Goal: Task Accomplishment & Management: Complete application form

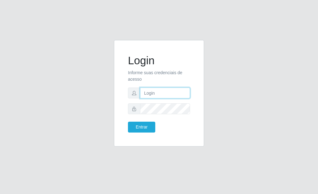
click at [149, 91] on input "text" at bounding box center [165, 93] width 50 height 11
click at [159, 95] on input "text" at bounding box center [165, 93] width 50 height 11
type input "[EMAIL_ADDRESS][DOMAIN_NAME]"
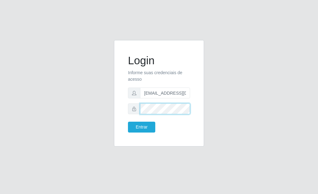
click at [128, 122] on button "Entrar" at bounding box center [141, 127] width 27 height 11
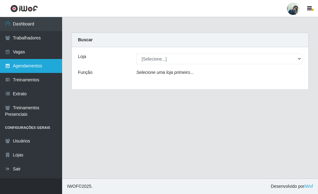
click at [15, 60] on link "Agendamentos" at bounding box center [31, 66] width 62 height 14
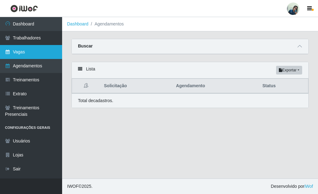
click at [20, 52] on link "Vagas" at bounding box center [31, 52] width 62 height 14
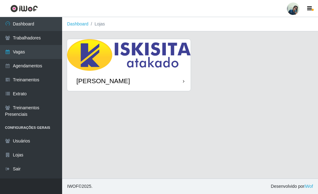
click at [106, 56] on img at bounding box center [129, 55] width 124 height 32
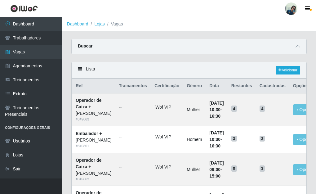
click at [285, 75] on div "Lista Adicionar" at bounding box center [189, 70] width 235 height 16
click at [281, 70] on icon at bounding box center [280, 70] width 3 height 4
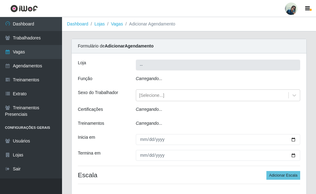
type input "[PERSON_NAME]"
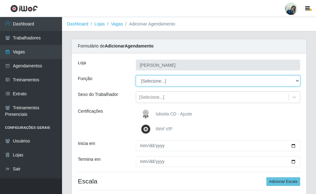
click at [156, 82] on select "[Selecione...] Auxiliar de Estacionamento Auxiliar de Estacionamento + Auxiliar…" at bounding box center [218, 80] width 165 height 11
select select "1"
click at [136, 75] on select "[Selecione...] Auxiliar de Estacionamento Auxiliar de Estacionamento + Auxiliar…" at bounding box center [218, 80] width 165 height 11
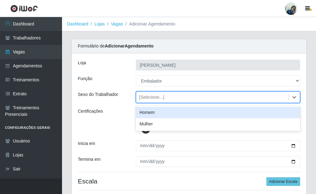
click at [148, 101] on div "[Selecione...]" at bounding box center [212, 97] width 153 height 10
click at [148, 109] on div "Homem" at bounding box center [218, 112] width 165 height 11
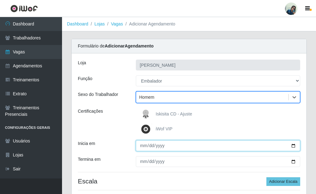
click at [143, 147] on input "Inicia em" at bounding box center [218, 145] width 165 height 11
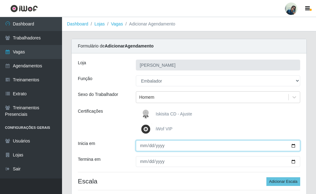
click at [141, 148] on input "Inicia em" at bounding box center [218, 145] width 165 height 11
type input "[DATE]"
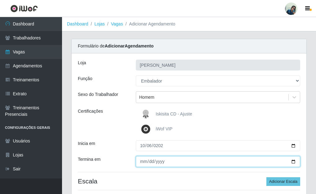
click at [141, 163] on input "Termina em" at bounding box center [218, 161] width 165 height 11
click at [139, 162] on input "Termina em" at bounding box center [218, 161] width 165 height 11
type input "[DATE]"
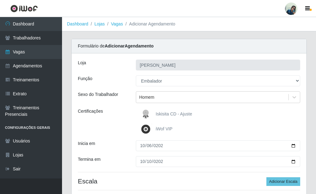
click at [115, 121] on div "Certificações" at bounding box center [102, 121] width 58 height 27
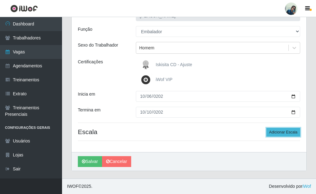
click at [287, 132] on button "Adicionar Escala" at bounding box center [284, 132] width 34 height 9
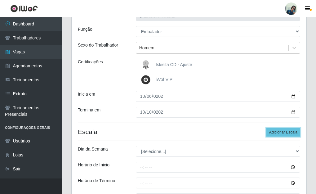
scroll to position [116, 0]
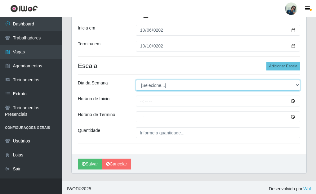
click at [148, 82] on select "[Selecione...] Segunda Terça Quarta Quinta Sexta Sábado Domingo" at bounding box center [218, 85] width 165 height 11
select select "1"
click at [136, 80] on select "[Selecione...] Segunda Terça Quarta Quinta Sexta Sábado Domingo" at bounding box center [218, 85] width 165 height 11
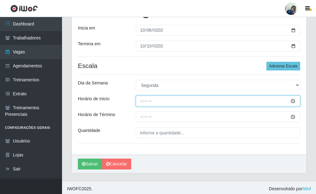
click at [143, 101] on input "Horário de Inicio" at bounding box center [218, 101] width 165 height 11
type input "11:00"
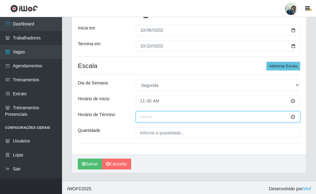
click at [142, 122] on input "Horário de Término" at bounding box center [218, 117] width 165 height 11
type input "17:00"
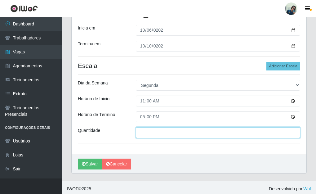
click at [144, 131] on input "___" at bounding box center [218, 132] width 165 height 11
type input "2__"
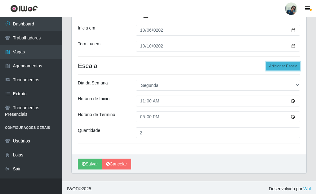
click at [277, 66] on button "Adicionar Escala" at bounding box center [284, 66] width 34 height 9
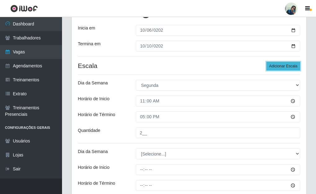
click at [277, 66] on button "Adicionar Escala" at bounding box center [284, 66] width 34 height 9
click at [127, 83] on div "Dia da Semana" at bounding box center [102, 85] width 58 height 11
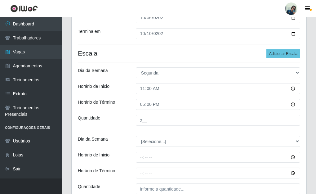
click at [130, 107] on div "Horário de Término" at bounding box center [102, 104] width 58 height 11
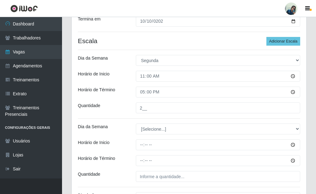
scroll to position [153, 0]
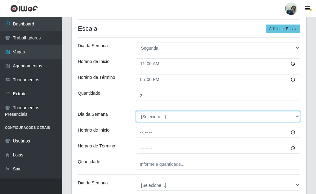
click at [139, 118] on select "[Selecione...] Segunda Terça Quarta Quinta Sexta Sábado Domingo" at bounding box center [218, 116] width 165 height 11
select select "2"
click at [136, 111] on select "[Selecione...] Segunda Terça Quarta Quinta Sexta Sábado Domingo" at bounding box center [218, 116] width 165 height 11
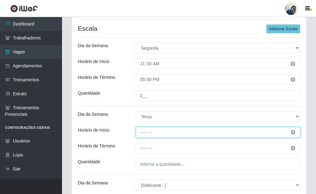
click at [145, 132] on input "Horário de Inicio" at bounding box center [218, 132] width 165 height 11
type input "11:00"
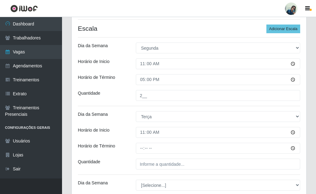
click at [143, 154] on div "[PERSON_NAME] Função [Selecione...] Auxiliar de Estacionamento Auxiliar de Esta…" at bounding box center [189, 146] width 235 height 491
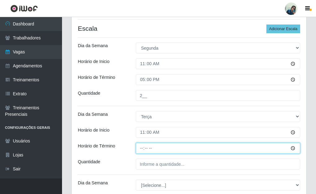
click at [143, 153] on input "Horário de Término" at bounding box center [218, 148] width 165 height 11
type input "17:00"
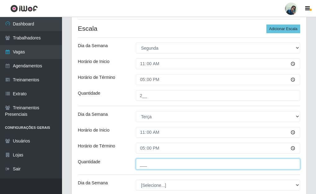
click at [142, 162] on input "___" at bounding box center [218, 164] width 165 height 11
type input "2__"
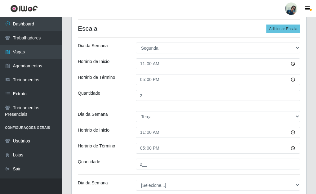
click at [107, 154] on div "[PERSON_NAME] Função [Selecione...] Auxiliar de Estacionamento Auxiliar de Esta…" at bounding box center [189, 146] width 235 height 491
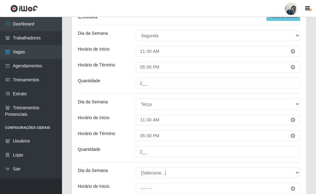
scroll to position [178, 0]
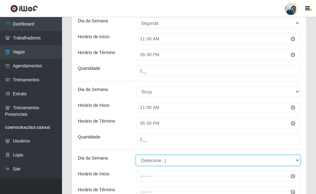
click at [143, 163] on select "[Selecione...] Segunda Terça Quarta Quinta Sexta Sábado Domingo" at bounding box center [218, 160] width 165 height 11
select select "3"
click at [136, 155] on select "[Selecione...] Segunda Terça Quarta Quinta Sexta Sábado Domingo" at bounding box center [218, 160] width 165 height 11
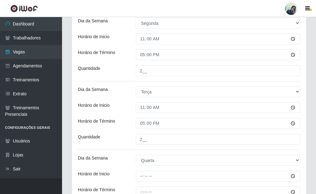
click at [125, 131] on div "[PERSON_NAME] Função [Selecione...] Auxiliar de Estacionamento Auxiliar de Esta…" at bounding box center [189, 121] width 235 height 491
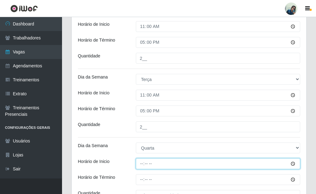
click at [140, 166] on input "Horário de Inicio" at bounding box center [218, 163] width 165 height 11
click at [141, 166] on input "Horário de Inicio" at bounding box center [218, 163] width 165 height 11
type input "11:00"
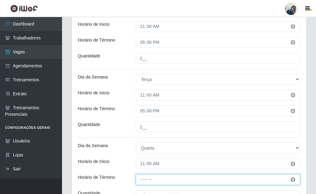
click at [139, 180] on input "Horário de Término" at bounding box center [218, 179] width 165 height 11
type input "17:00"
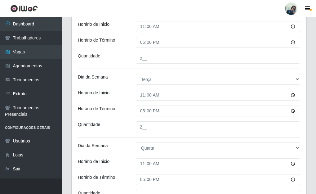
click at [121, 110] on div "Horário de Término" at bounding box center [102, 111] width 58 height 11
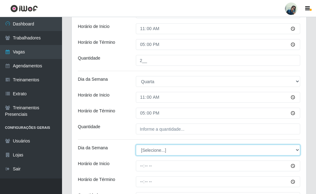
click at [157, 149] on select "[Selecione...] Segunda Terça Quarta Quinta Sexta Sábado Domingo" at bounding box center [218, 150] width 165 height 11
select select "4"
click at [136, 145] on select "[Selecione...] Segunda Terça Quarta Quinta Sexta Sábado Domingo" at bounding box center [218, 150] width 165 height 11
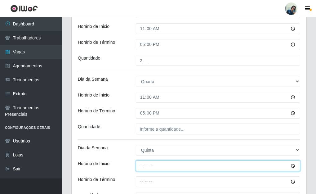
click at [146, 167] on input "Horário de Inicio" at bounding box center [218, 166] width 165 height 11
click at [142, 166] on input "Horário de Inicio" at bounding box center [218, 166] width 165 height 11
type input "11:00"
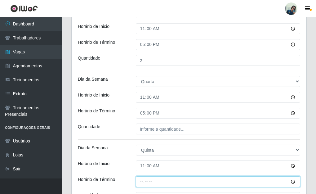
type input "17:00"
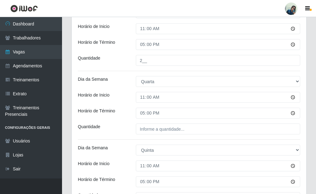
click at [134, 176] on div "17:00" at bounding box center [218, 181] width 174 height 11
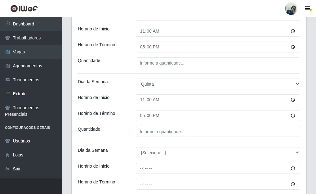
scroll to position [389, 0]
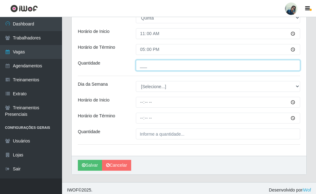
click at [156, 69] on input "___" at bounding box center [218, 65] width 165 height 11
type input "2__"
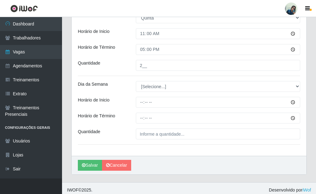
click at [125, 37] on div "Horário de Inicio" at bounding box center [102, 33] width 58 height 11
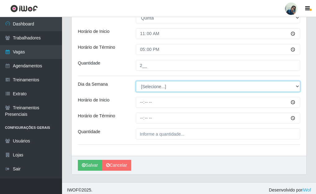
click at [145, 88] on select "[Selecione...] Segunda Terça Quarta Quinta Sexta Sábado Domingo" at bounding box center [218, 86] width 165 height 11
select select "5"
click at [136, 81] on select "[Selecione...] Segunda Terça Quarta Quinta Sexta Sábado Domingo" at bounding box center [218, 86] width 165 height 11
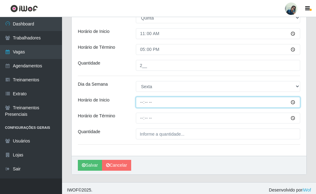
drag, startPoint x: 143, startPoint y: 98, endPoint x: 149, endPoint y: 113, distance: 16.4
type input "11:00"
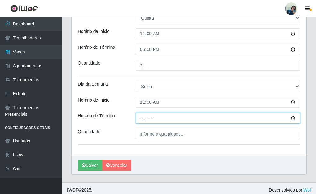
type input "17:00"
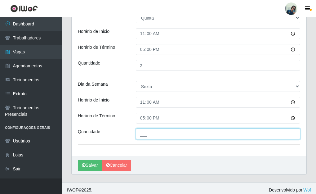
click at [153, 132] on input "___" at bounding box center [218, 134] width 165 height 11
type input "2__"
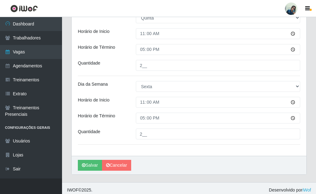
click at [118, 83] on div "Dia da Semana" at bounding box center [102, 86] width 58 height 11
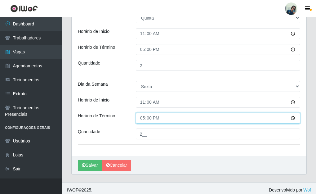
click at [144, 119] on input "17:00" at bounding box center [218, 118] width 165 height 11
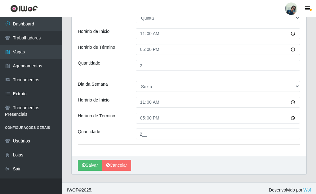
click at [129, 119] on div "Horário de Término" at bounding box center [102, 118] width 58 height 11
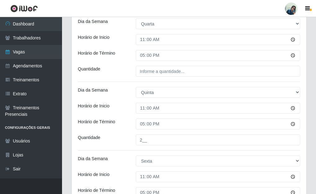
scroll to position [302, 0]
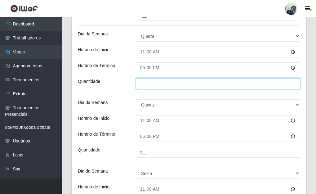
click at [161, 86] on input "___" at bounding box center [218, 83] width 165 height 11
type input "2__"
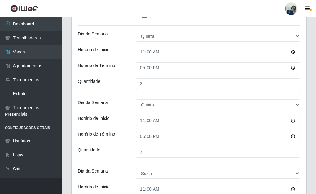
click at [109, 68] on label"] "Horário de Término" at bounding box center [96, 65] width 37 height 7
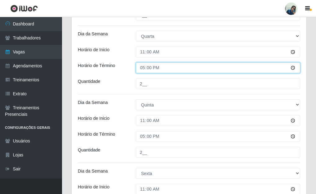
click at [136, 68] on input "17:00" at bounding box center [218, 67] width 165 height 11
type input "17:00"
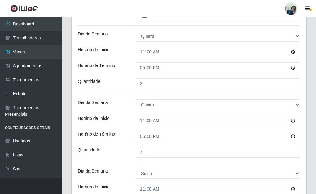
click at [125, 57] on div "Horário de Inicio" at bounding box center [102, 52] width 58 height 11
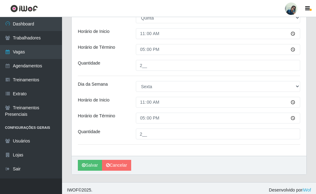
scroll to position [393, 0]
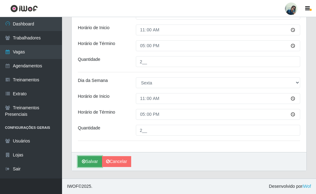
click at [89, 161] on button "Salvar" at bounding box center [90, 161] width 24 height 11
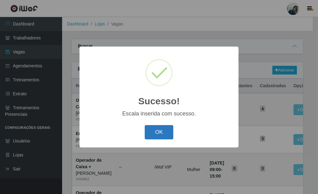
click at [147, 136] on button "OK" at bounding box center [159, 132] width 29 height 15
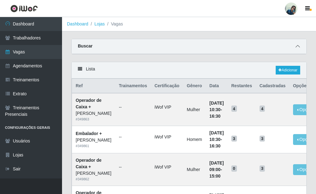
click at [298, 48] on icon at bounding box center [298, 46] width 4 height 4
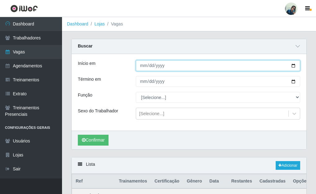
click at [140, 67] on input "Início em" at bounding box center [218, 65] width 165 height 11
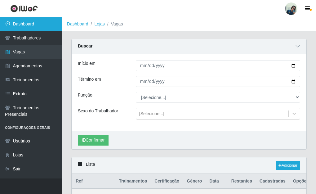
click at [19, 25] on link "Dashboard" at bounding box center [31, 24] width 62 height 14
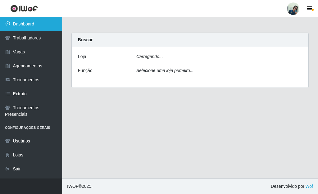
click at [30, 18] on link "Dashboard" at bounding box center [31, 24] width 62 height 14
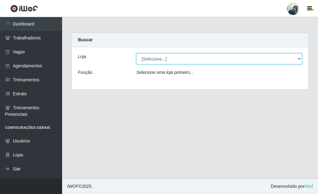
click at [161, 56] on select "[Selecione...] [PERSON_NAME]" at bounding box center [219, 58] width 166 height 11
select select "430"
click at [136, 53] on select "[Selecione...] [PERSON_NAME]" at bounding box center [219, 58] width 166 height 11
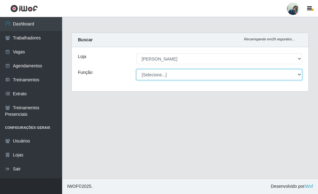
drag, startPoint x: 162, startPoint y: 64, endPoint x: 160, endPoint y: 72, distance: 8.4
click at [160, 72] on select "[Selecione...] Auxiliar de Estacionamento Auxiliar de Estacionamento + Auxiliar…" at bounding box center [219, 74] width 166 height 11
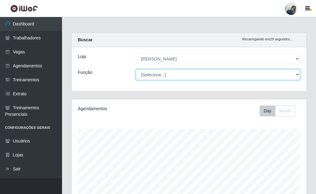
scroll to position [129, 235]
select select "1"
click at [136, 69] on select "[Selecione...] Auxiliar de Estacionamento Auxiliar de Estacionamento + Auxiliar…" at bounding box center [218, 74] width 165 height 11
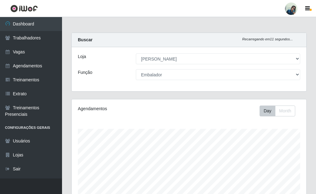
click at [129, 85] on div "Loja [Selecione...] [PERSON_NAME] Função [Selecione...] Auxiliar de Estacioname…" at bounding box center [189, 69] width 235 height 44
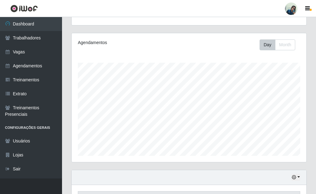
scroll to position [0, 0]
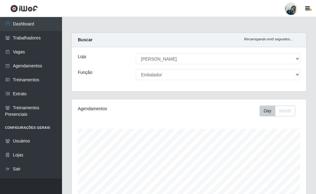
click at [98, 92] on div "Carregando... Buscar Recarregando em 0 segundos... [PERSON_NAME] [Selecione...]…" at bounding box center [189, 66] width 245 height 66
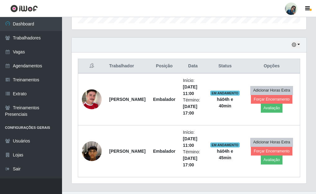
scroll to position [212, 0]
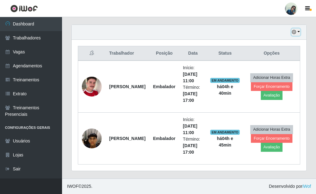
click at [295, 32] on icon "button" at bounding box center [294, 32] width 4 height 4
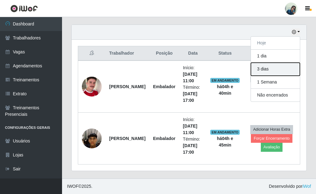
click at [266, 71] on button "3 dias" at bounding box center [275, 69] width 49 height 13
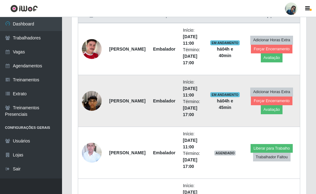
scroll to position [315, 0]
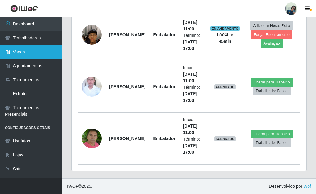
click at [35, 52] on link "Vagas" at bounding box center [31, 52] width 62 height 14
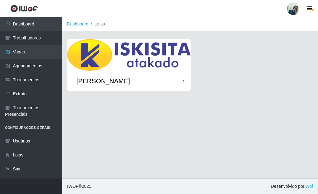
click at [163, 75] on div "[PERSON_NAME]" at bounding box center [129, 81] width 124 height 20
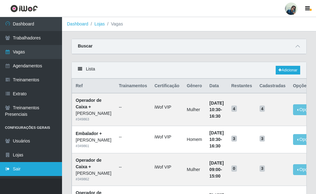
click at [22, 167] on link "Sair" at bounding box center [31, 169] width 62 height 14
